Goal: Transaction & Acquisition: Purchase product/service

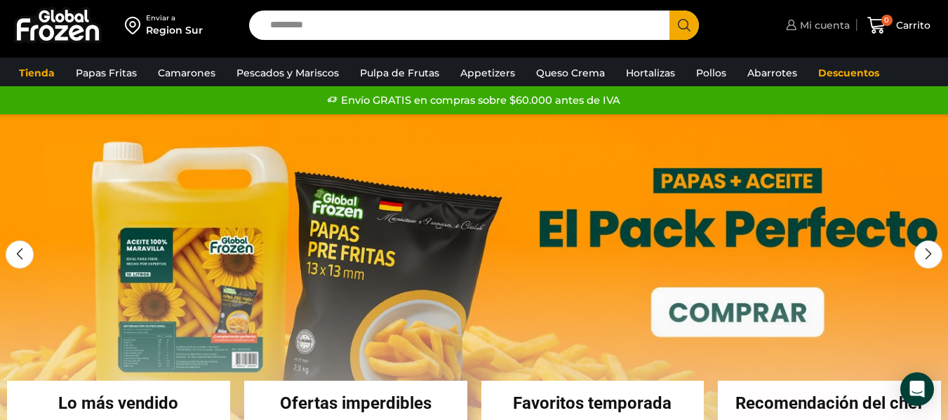
click at [814, 29] on span "Mi cuenta" at bounding box center [822, 25] width 53 height 14
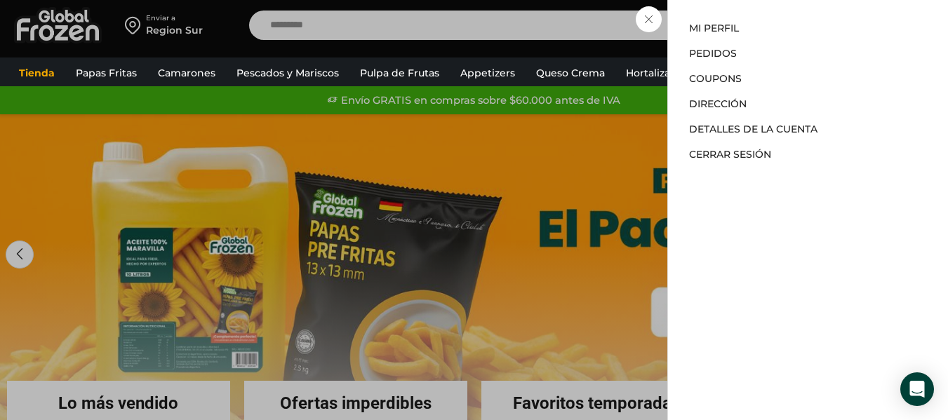
click at [782, 39] on div "Mi cuenta Mi cuenta Mi perfil Pedidos Descargas Coupons Dirección Detalles de l…" at bounding box center [815, 25] width 67 height 28
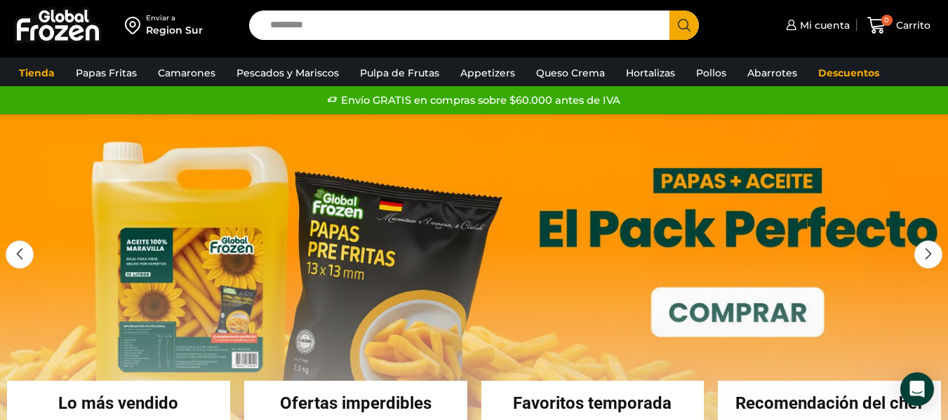
click at [556, 25] on input "Search input" at bounding box center [462, 25] width 399 height 29
type input "**********"
click at [669, 11] on button "Search" at bounding box center [683, 25] width 29 height 29
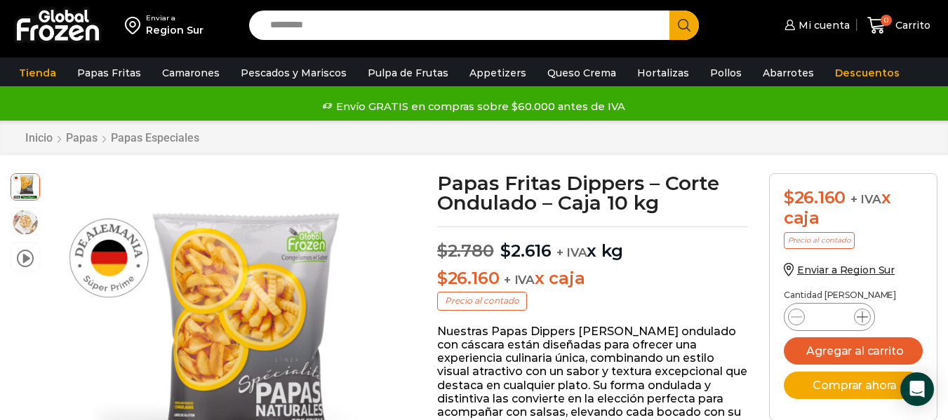
click at [864, 317] on icon at bounding box center [862, 316] width 11 height 11
type input "*"
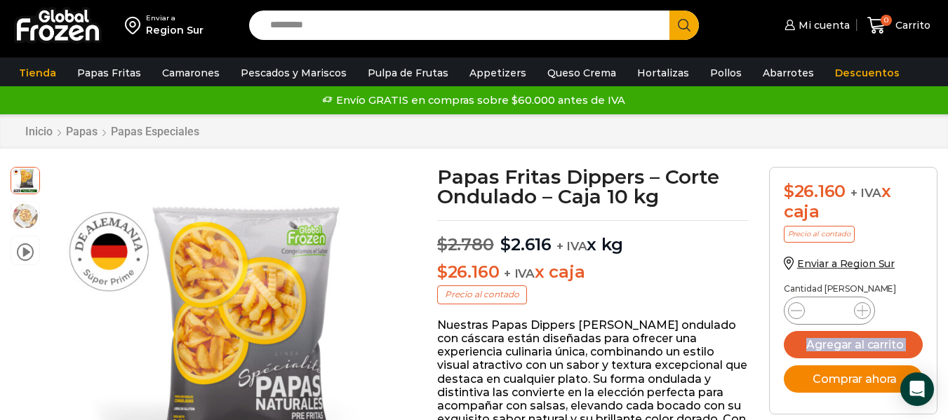
click at [849, 379] on button "Comprar ahora" at bounding box center [853, 378] width 139 height 27
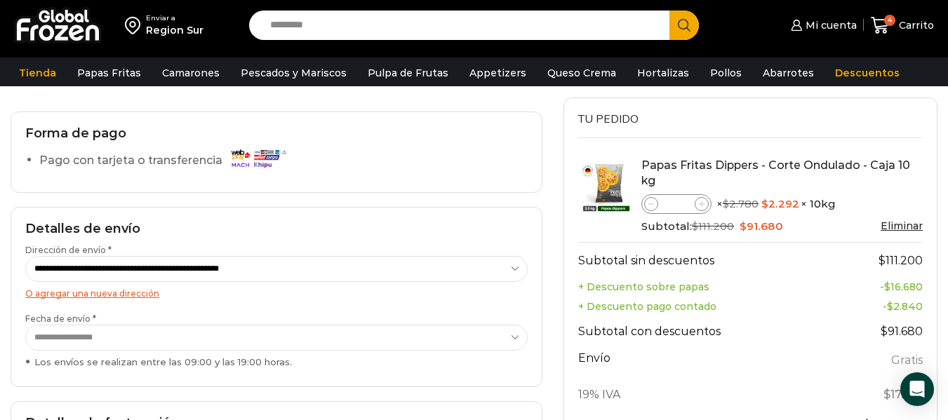
scroll to position [140, 0]
drag, startPoint x: 97, startPoint y: 161, endPoint x: 108, endPoint y: 162, distance: 11.2
click at [98, 161] on label "Pago con tarjeta o transferencia" at bounding box center [166, 160] width 255 height 25
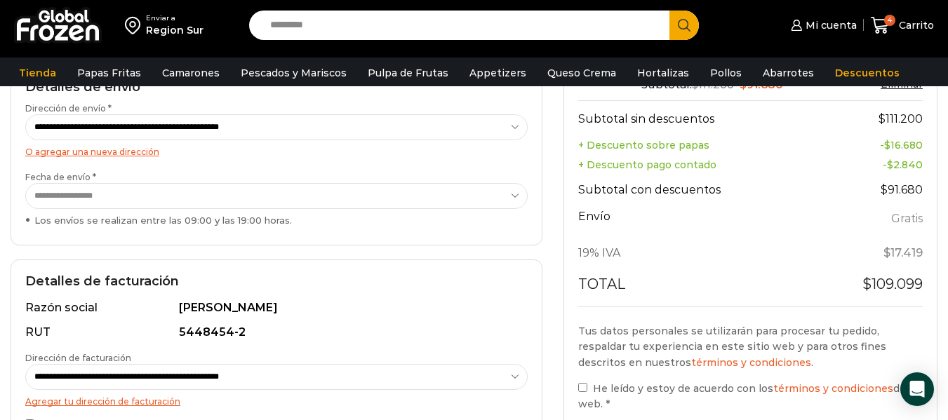
scroll to position [421, 0]
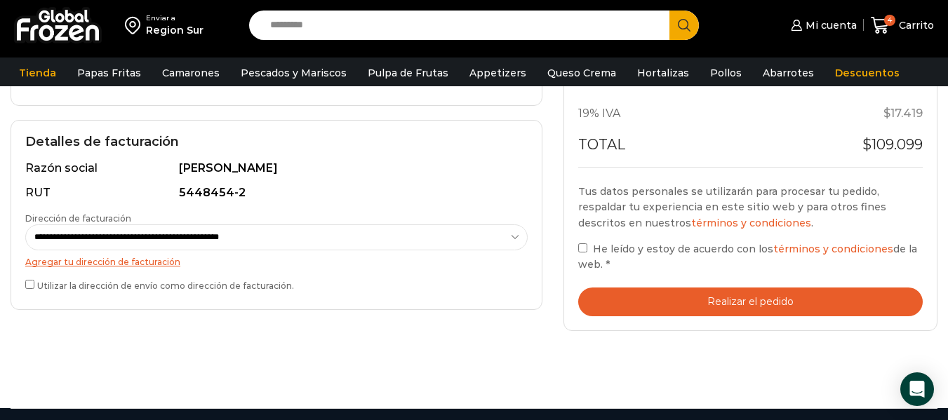
click at [725, 297] on button "Realizar el pedido" at bounding box center [750, 302] width 344 height 29
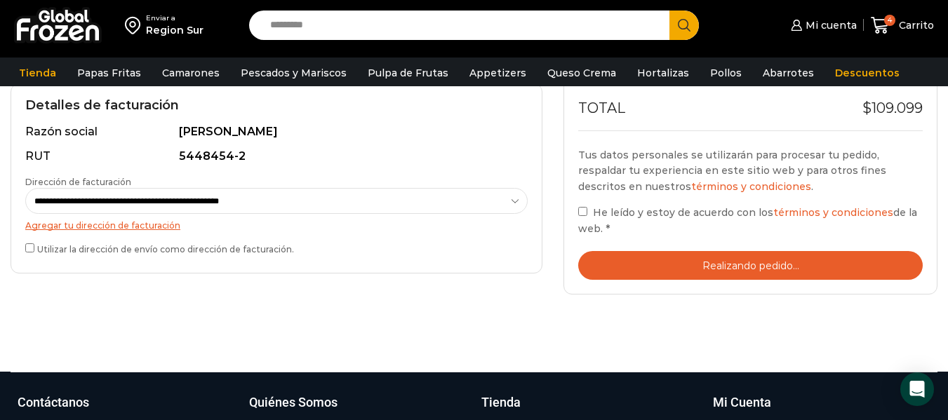
scroll to position [561, 0]
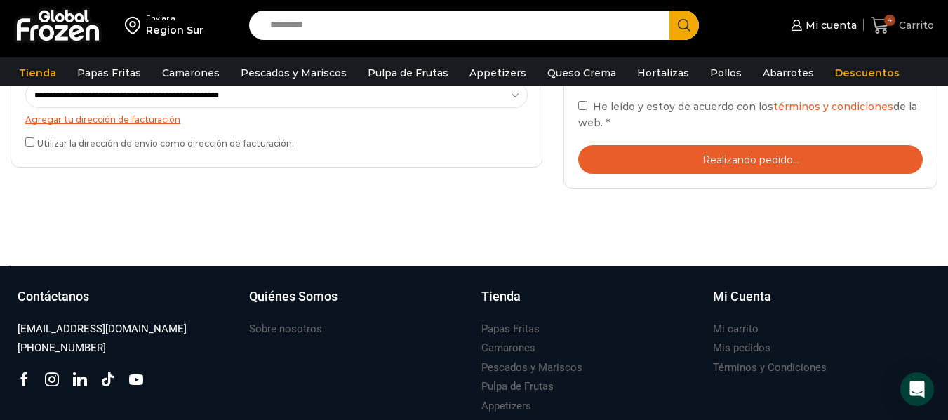
click at [888, 29] on icon at bounding box center [880, 25] width 18 height 17
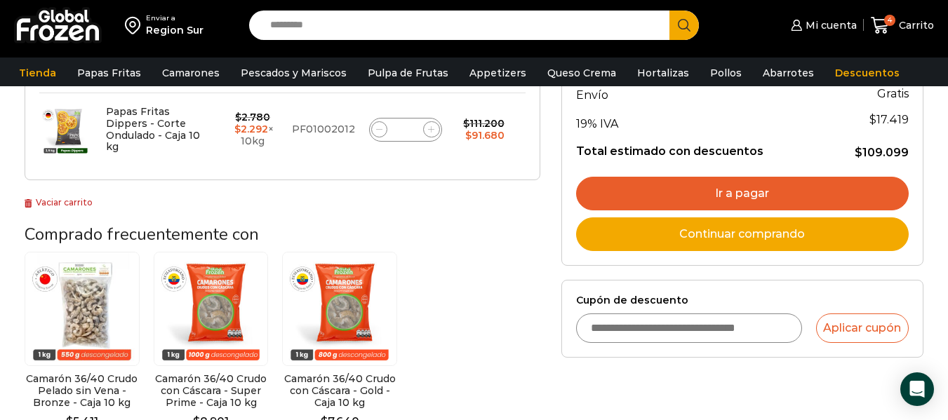
scroll to position [210, 0]
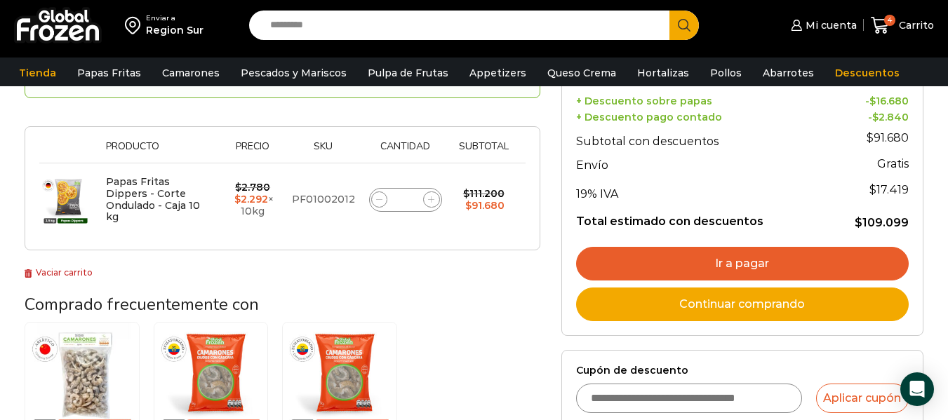
click at [739, 264] on link "Ir a pagar" at bounding box center [742, 264] width 333 height 34
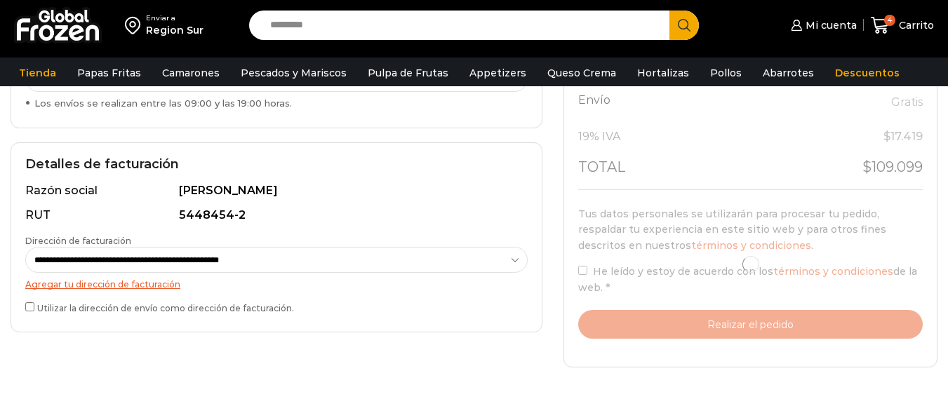
scroll to position [421, 0]
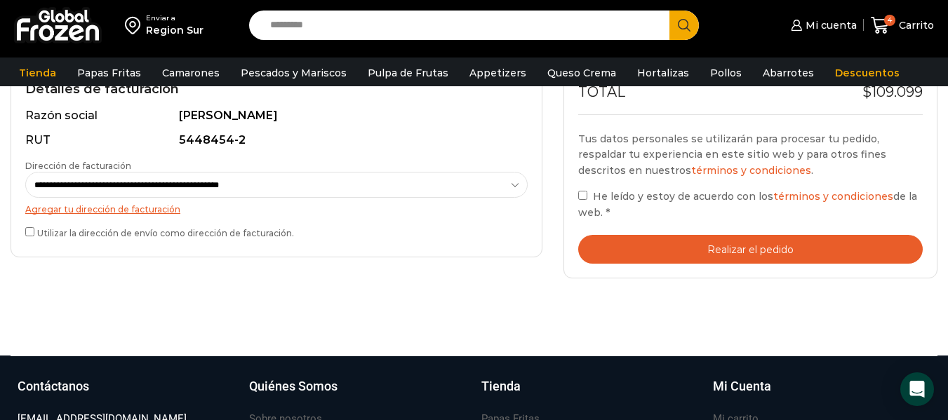
click at [713, 248] on button "Realizar el pedido" at bounding box center [750, 249] width 344 height 29
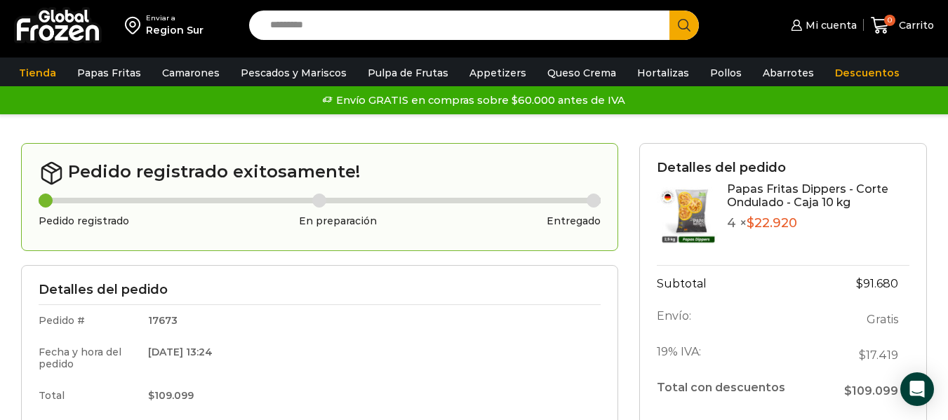
click at [401, 24] on input "Search input" at bounding box center [462, 25] width 399 height 29
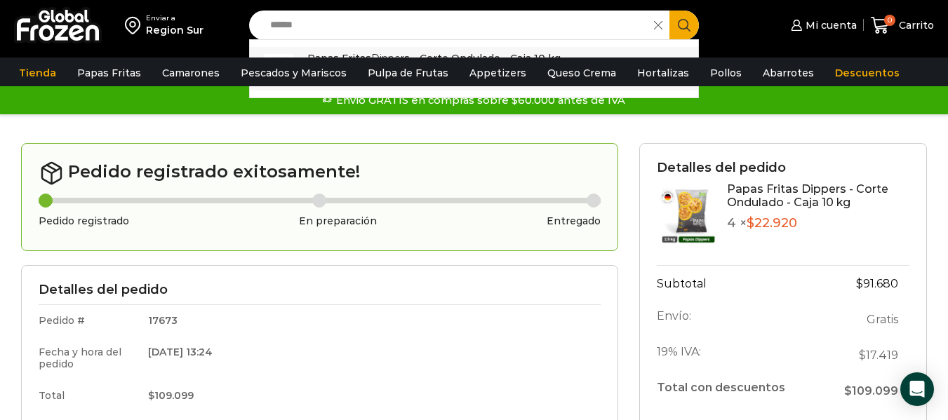
click at [415, 51] on p "Papas Fritas Dipper s - Corte Ondulado - Caja 10 kg" at bounding box center [433, 58] width 253 height 15
type input "**********"
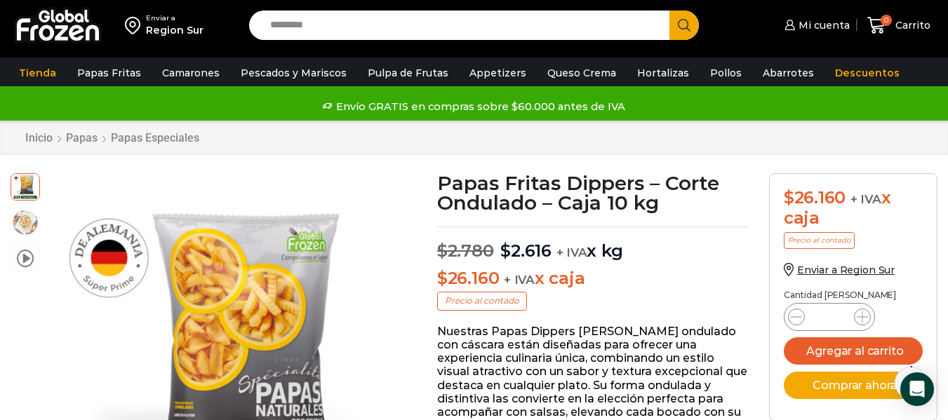
scroll to position [71, 0]
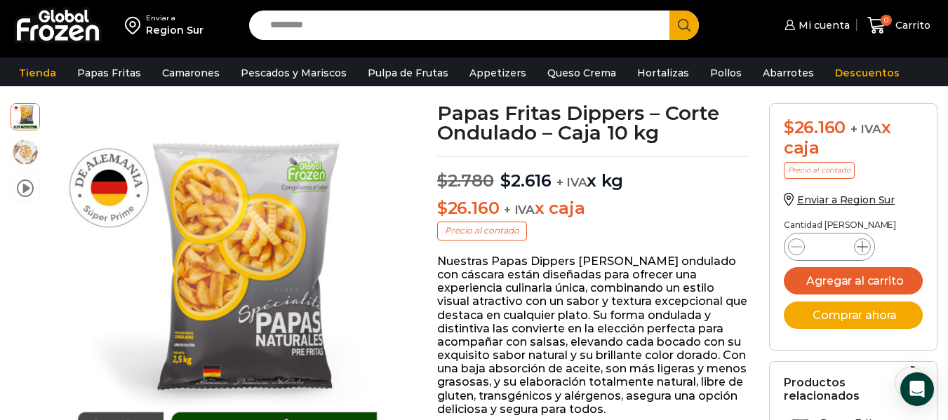
click at [867, 248] on icon at bounding box center [862, 246] width 11 height 11
click at [866, 248] on icon at bounding box center [862, 246] width 11 height 11
type input "*"
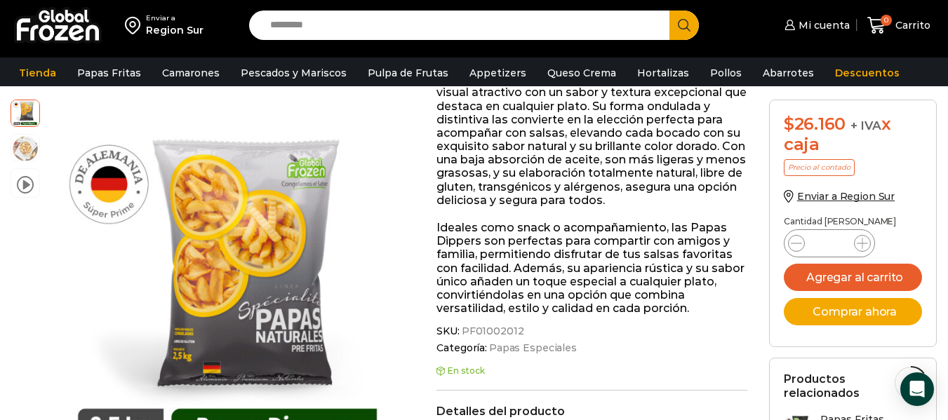
scroll to position [281, 0]
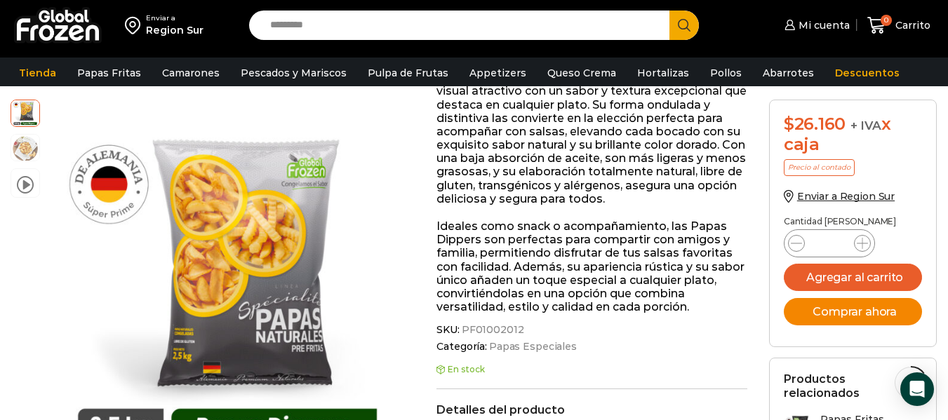
click at [828, 311] on button "Comprar ahora" at bounding box center [853, 311] width 139 height 27
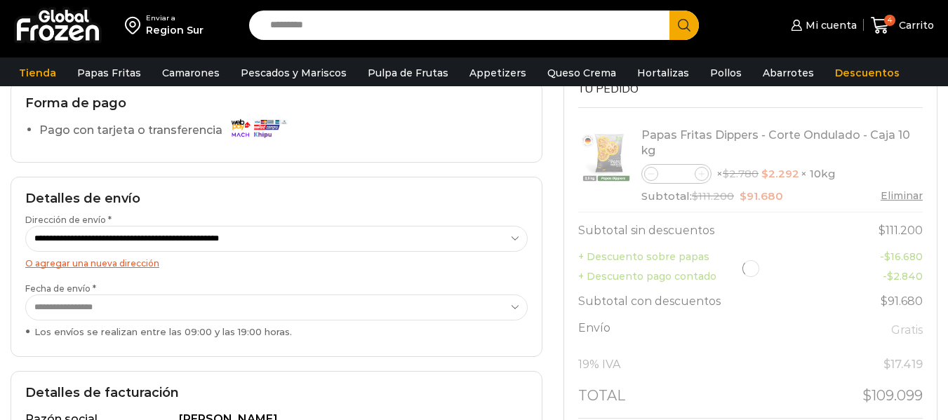
scroll to position [281, 0]
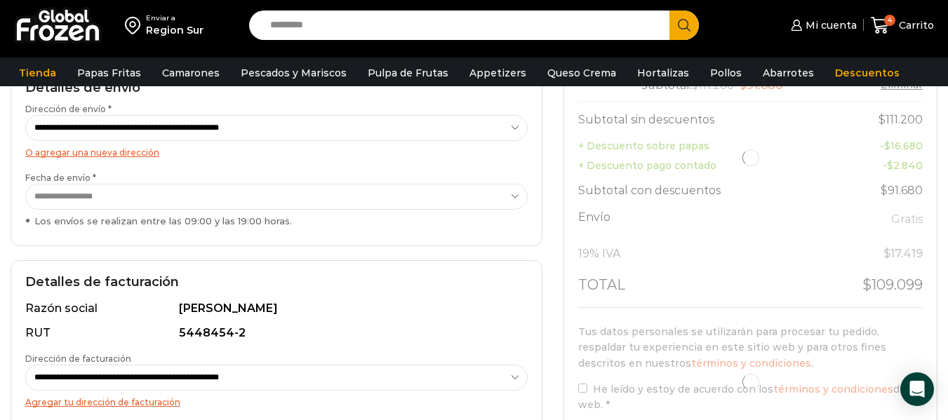
click at [347, 198] on select "**********" at bounding box center [276, 197] width 502 height 26
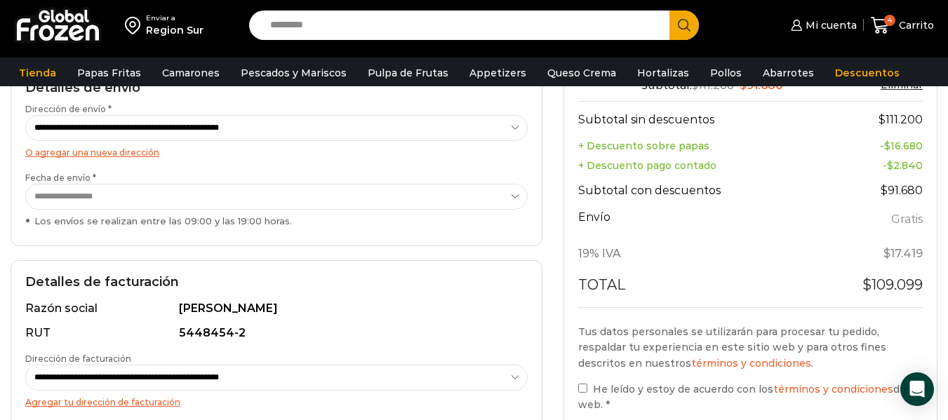
click at [25, 184] on select "**********" at bounding box center [276, 197] width 502 height 26
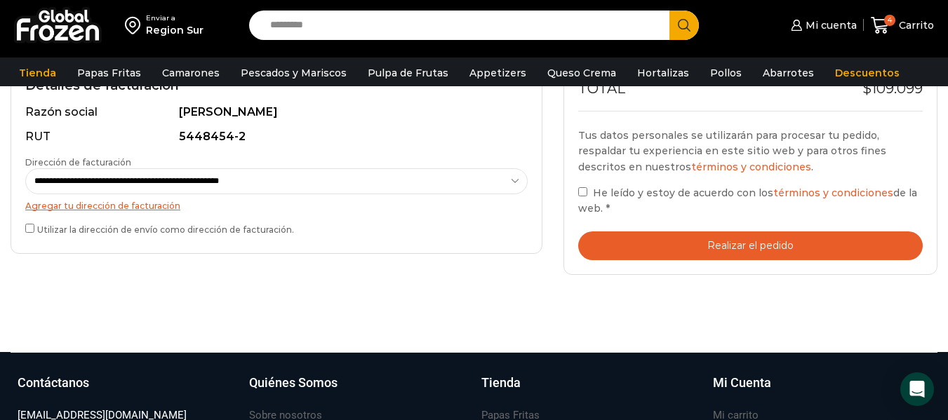
scroll to position [491, 0]
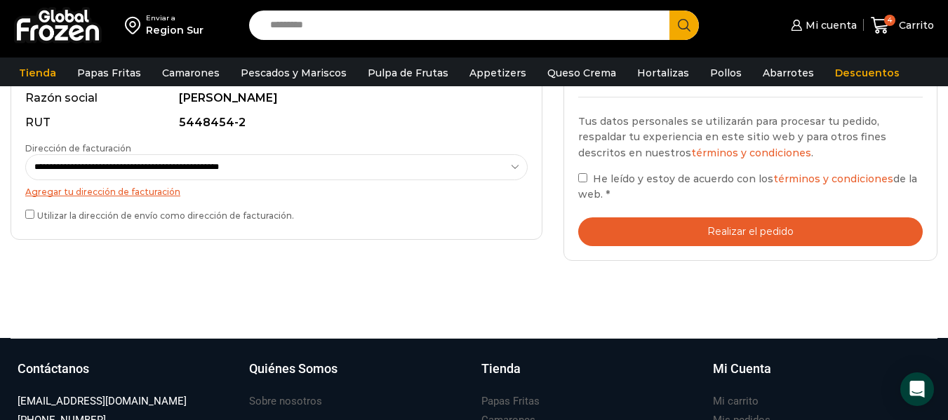
click at [720, 232] on button "Realizar el pedido" at bounding box center [750, 231] width 344 height 29
